Goal: Information Seeking & Learning: Find specific fact

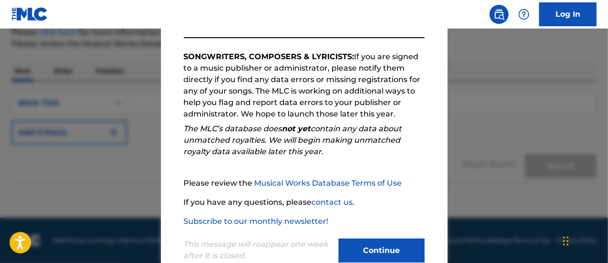
scroll to position [173, 0]
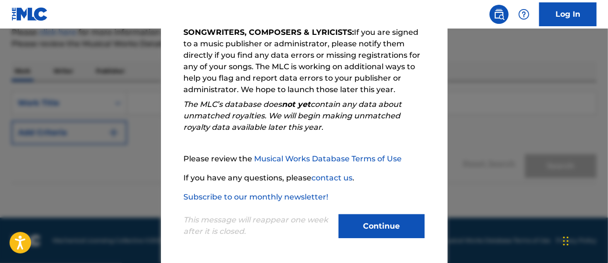
click at [361, 224] on button "Continue" at bounding box center [381, 226] width 86 height 24
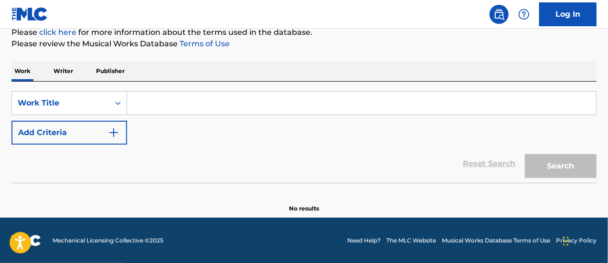
click at [158, 105] on input "Search Form" at bounding box center [361, 103] width 469 height 23
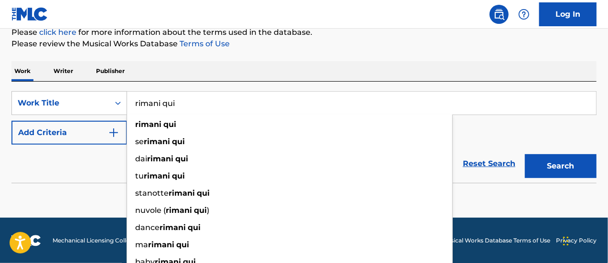
type input "rimani qui"
click at [86, 127] on button "Add Criteria" at bounding box center [69, 133] width 116 height 24
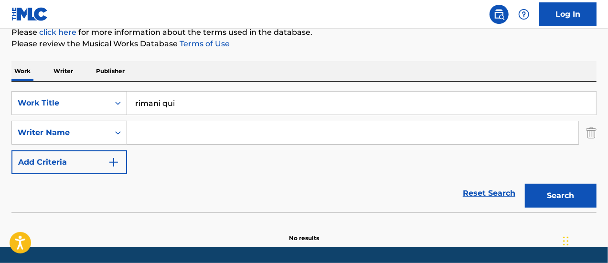
click at [162, 127] on input "Search Form" at bounding box center [352, 132] width 451 height 23
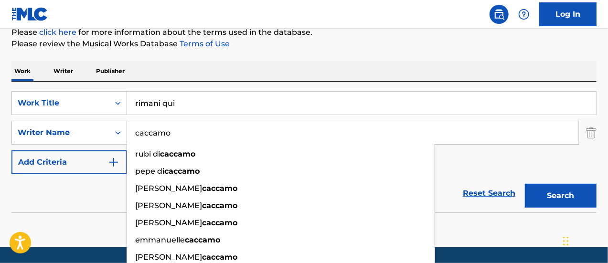
type input "caccamo"
click at [525, 184] on button "Search" at bounding box center [561, 196] width 72 height 24
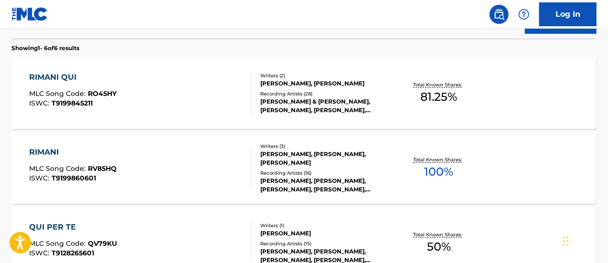
scroll to position [249, 0]
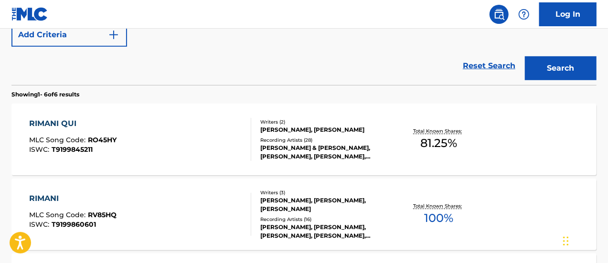
click at [164, 134] on div "RIMANI QUI MLC Song Code : RO45HY ISWC : T9199845211" at bounding box center [140, 139] width 222 height 43
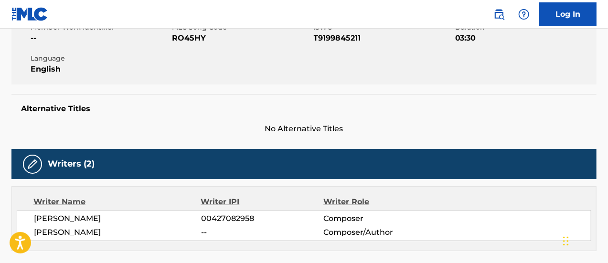
scroll to position [139, 0]
